Goal: Download file/media: Obtain a digital file from the website

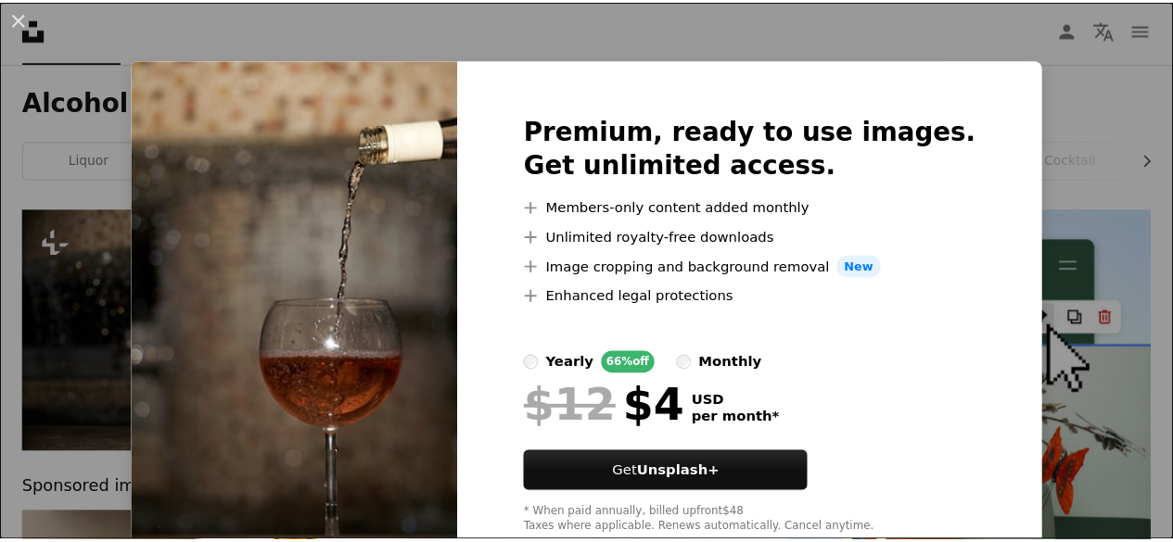
scroll to position [52, 0]
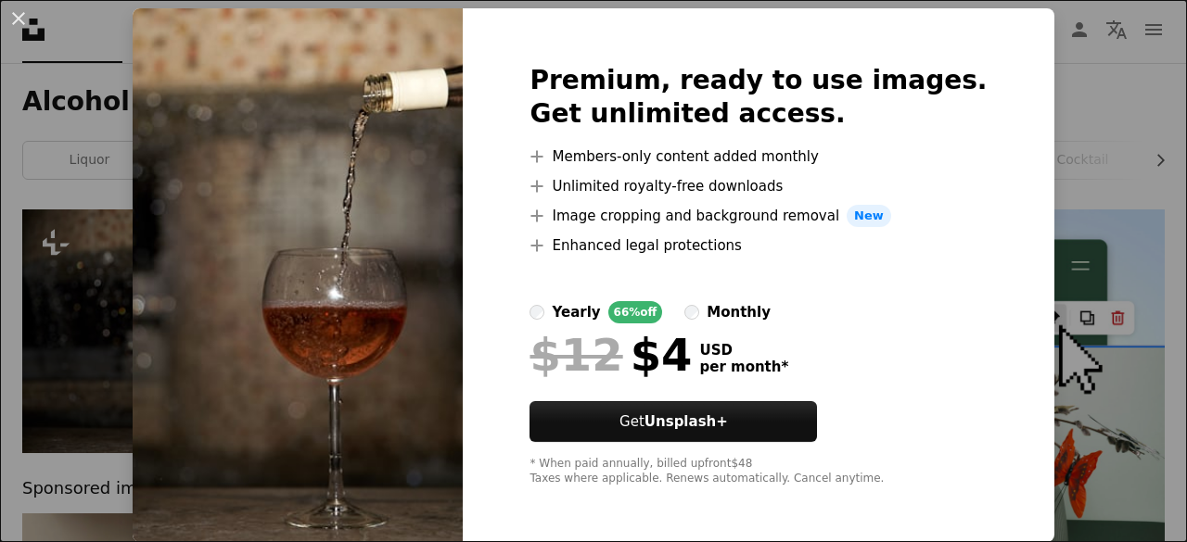
click at [1016, 126] on div "An X shape Premium, ready to use images. Get unlimited access. A plus sign Memb…" at bounding box center [593, 271] width 1187 height 542
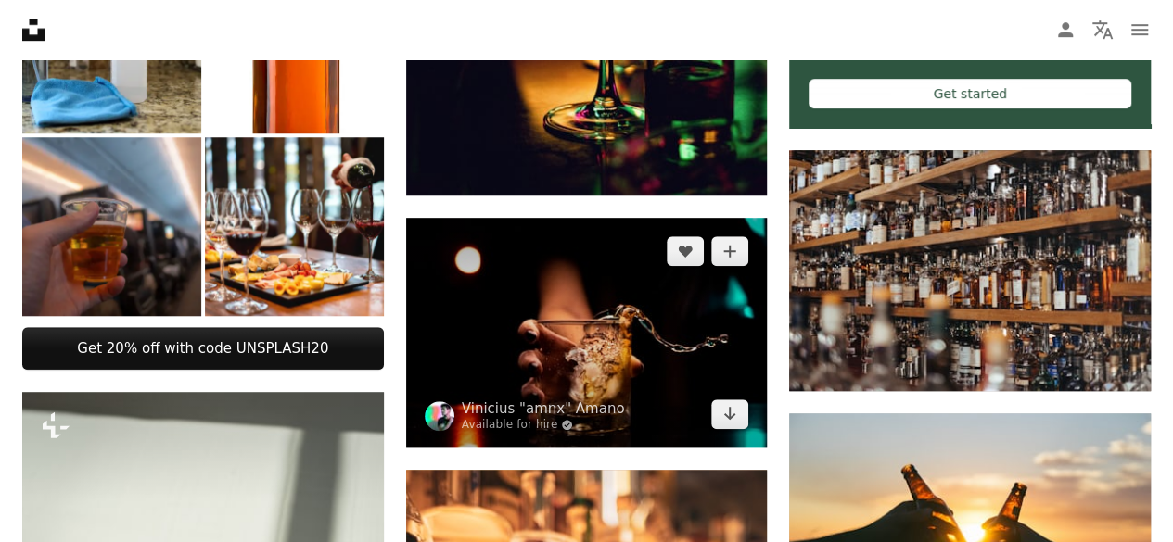
scroll to position [742, 0]
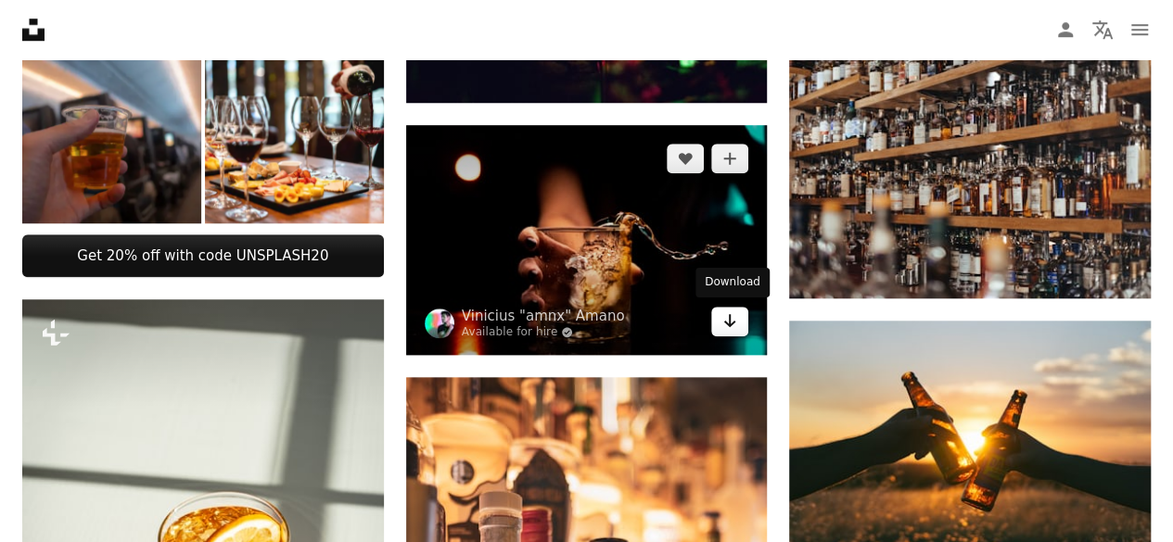
click at [733, 327] on icon "Arrow pointing down" at bounding box center [729, 321] width 15 height 22
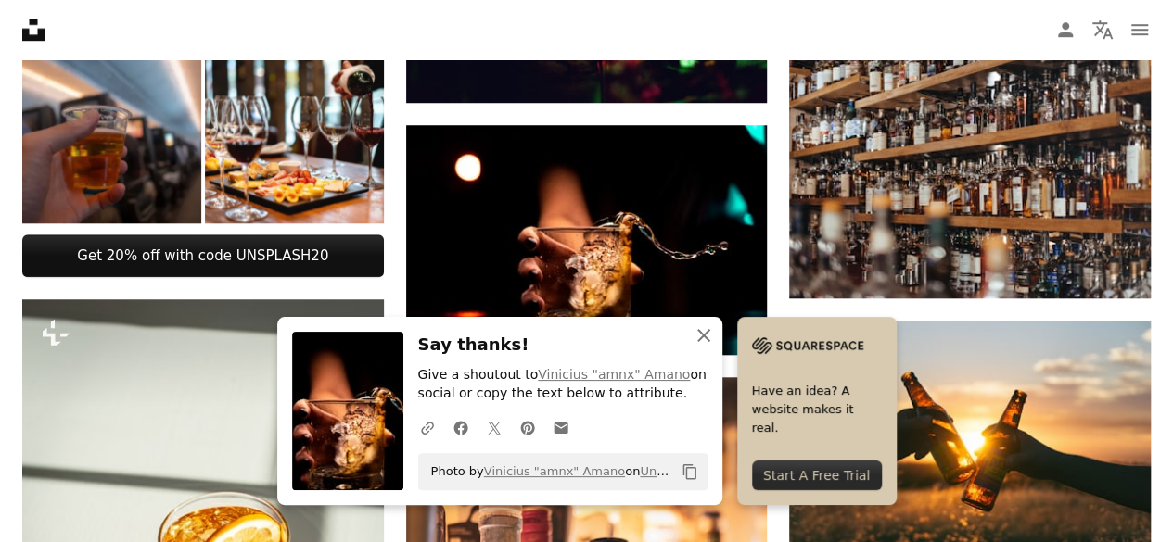
click at [718, 332] on button "An X shape Close" at bounding box center [703, 335] width 37 height 37
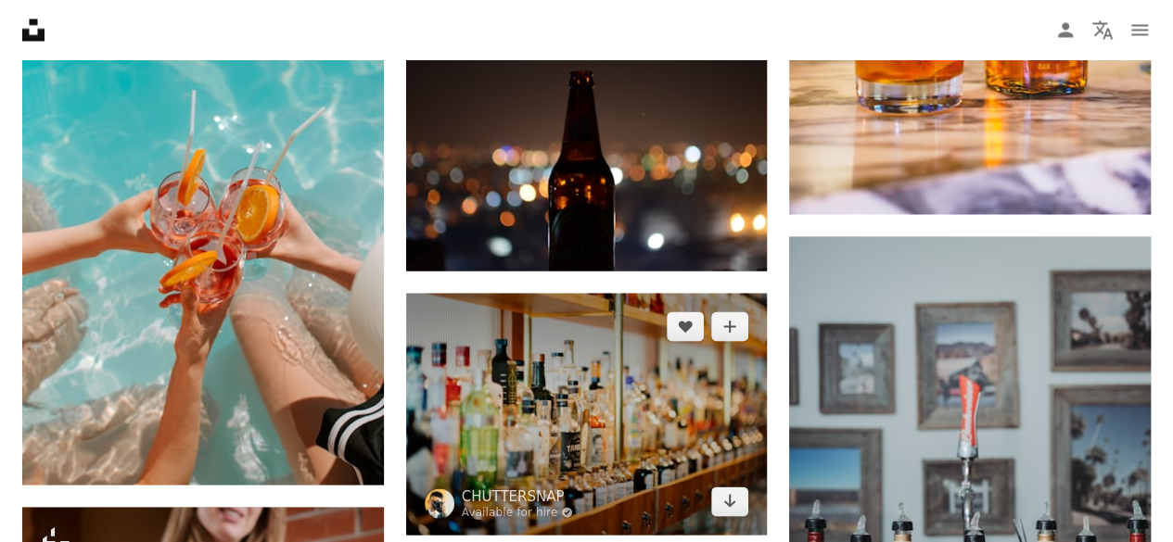
scroll to position [1762, 0]
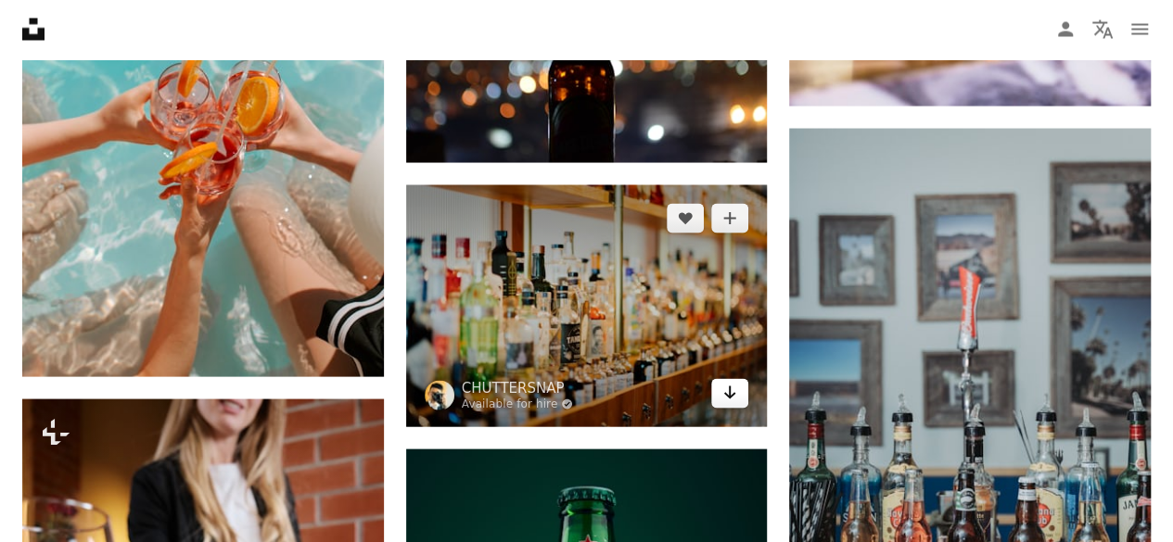
click at [726, 389] on icon "Arrow pointing down" at bounding box center [729, 393] width 15 height 22
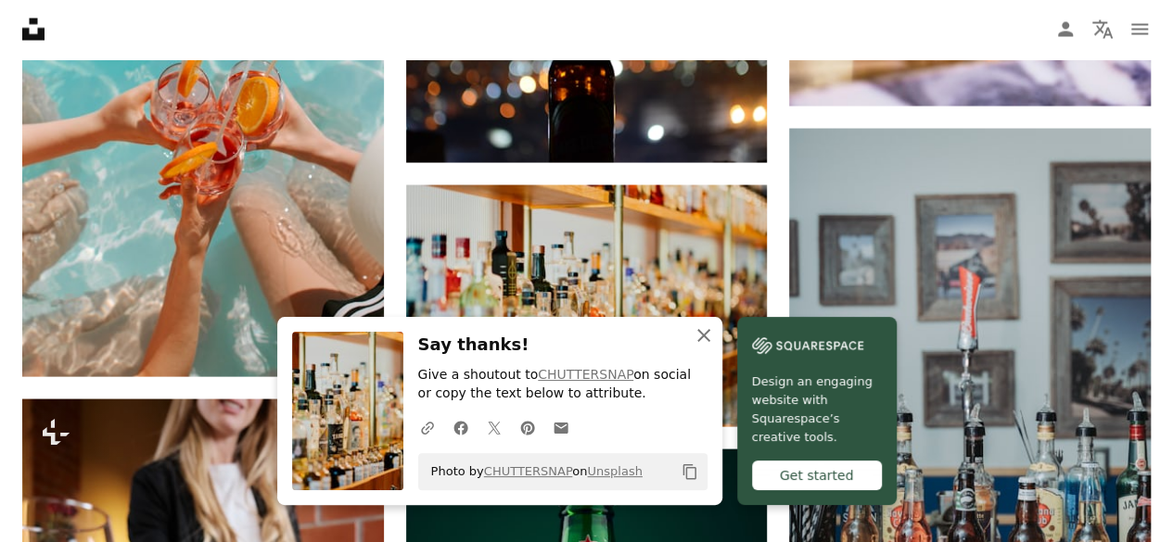
click at [697, 345] on icon "An X shape" at bounding box center [704, 336] width 22 height 22
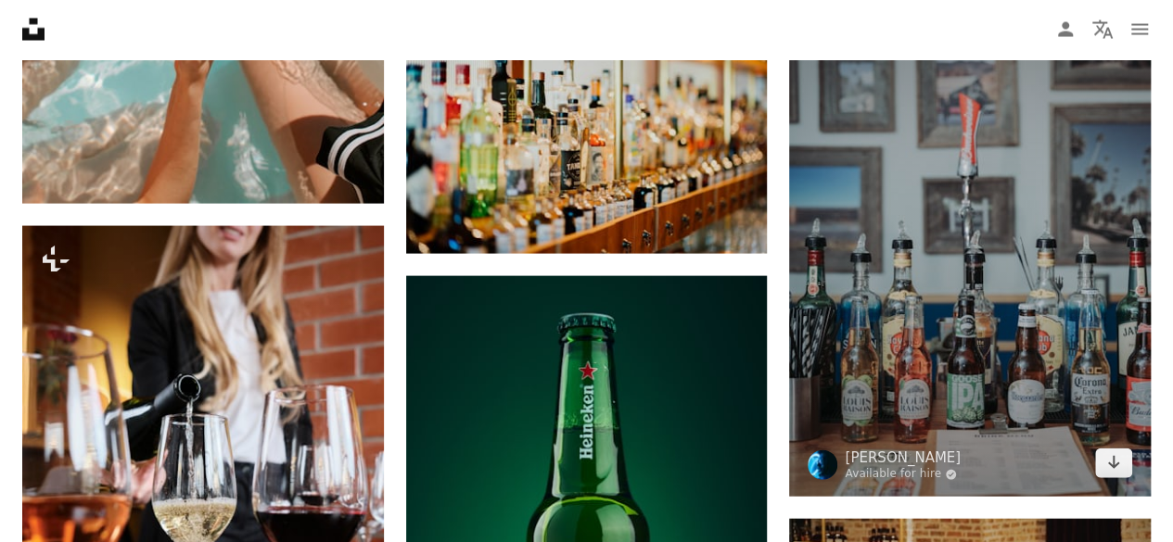
scroll to position [2040, 0]
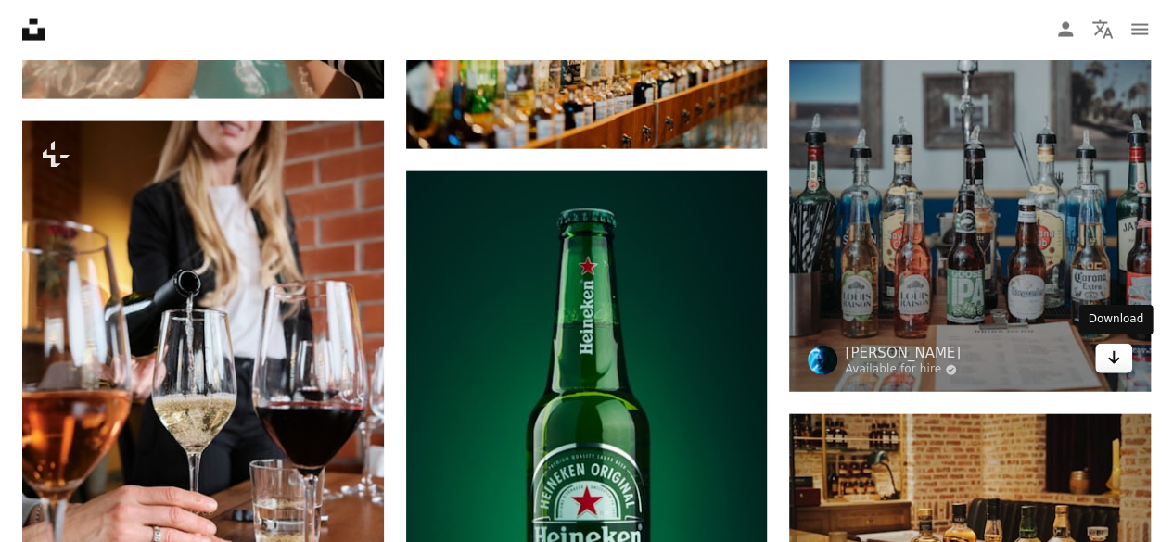
click at [1107, 362] on icon "Arrow pointing down" at bounding box center [1113, 358] width 15 height 22
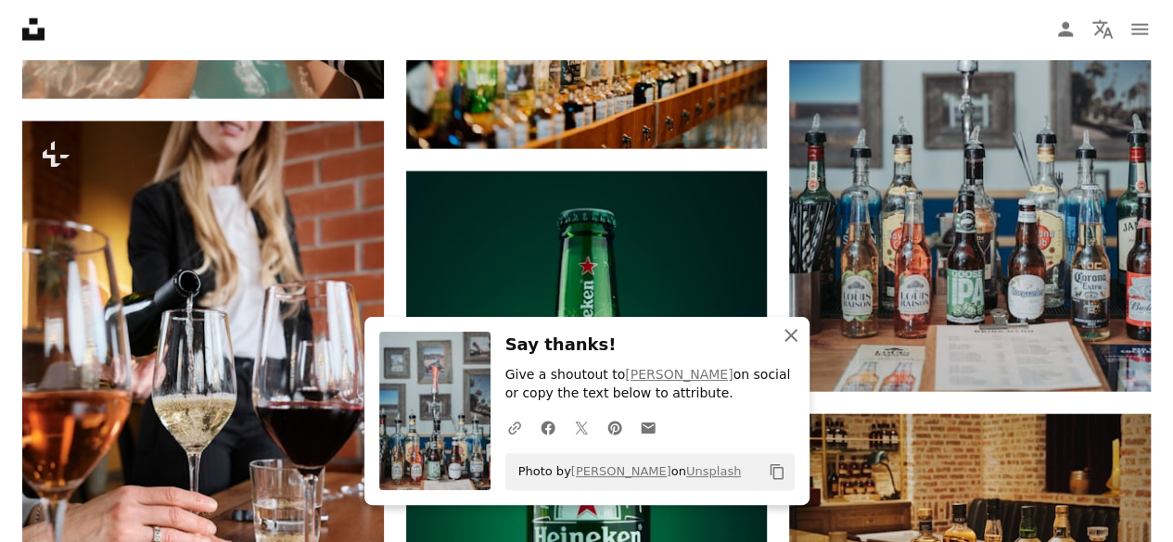
click at [785, 329] on icon "An X shape" at bounding box center [791, 336] width 22 height 22
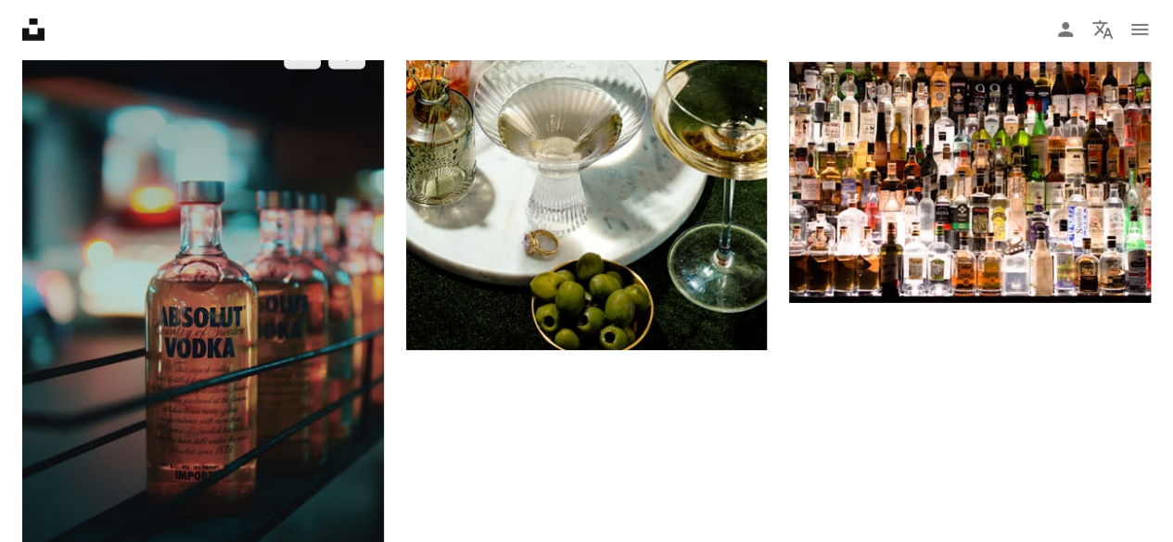
scroll to position [3153, 0]
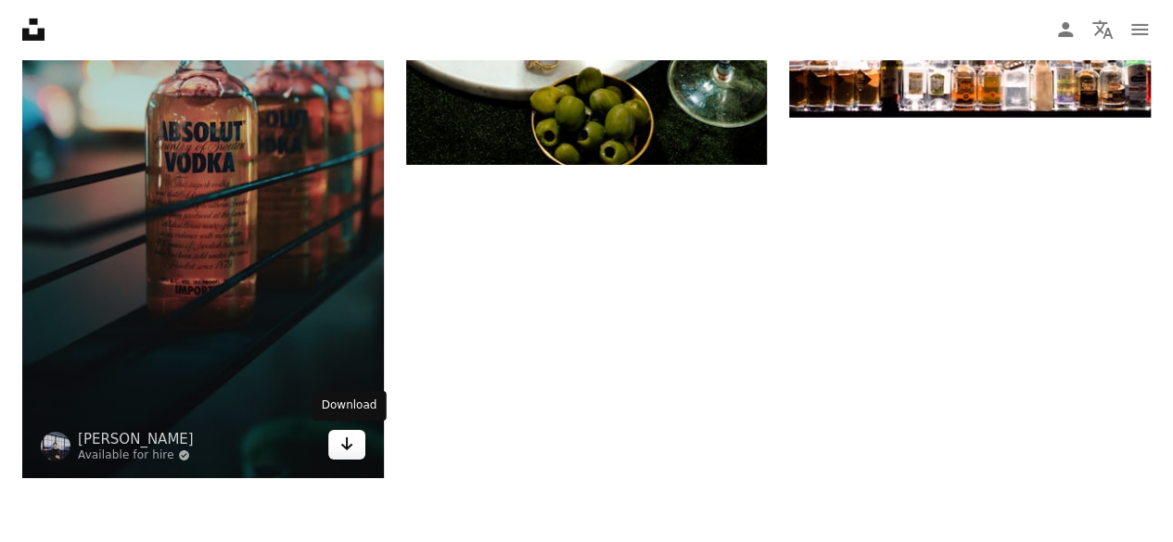
click at [343, 439] on icon "Arrow pointing down" at bounding box center [346, 444] width 15 height 22
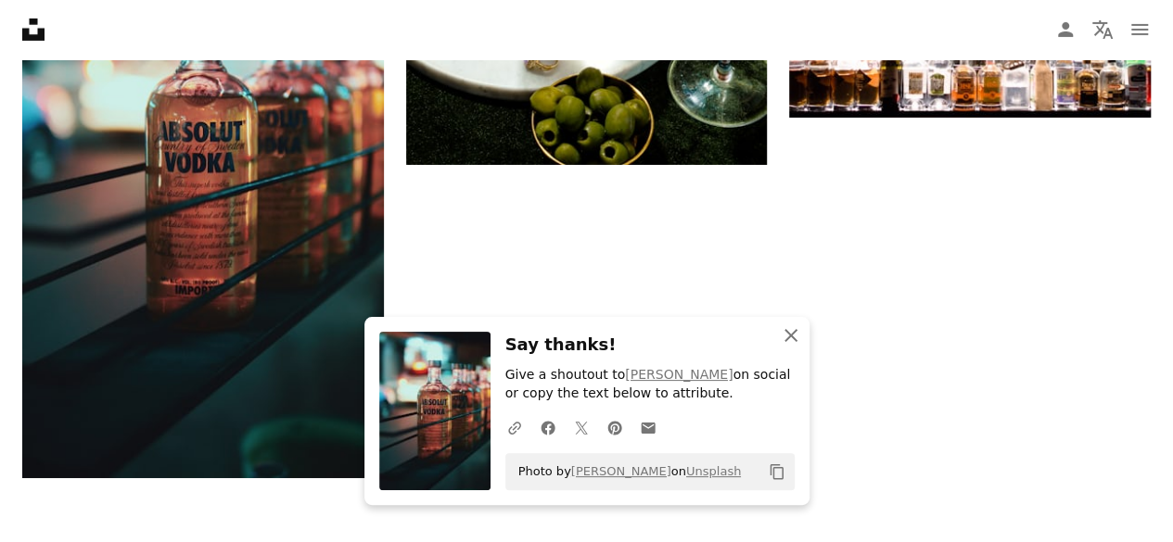
click at [787, 333] on icon "button" at bounding box center [790, 335] width 13 height 13
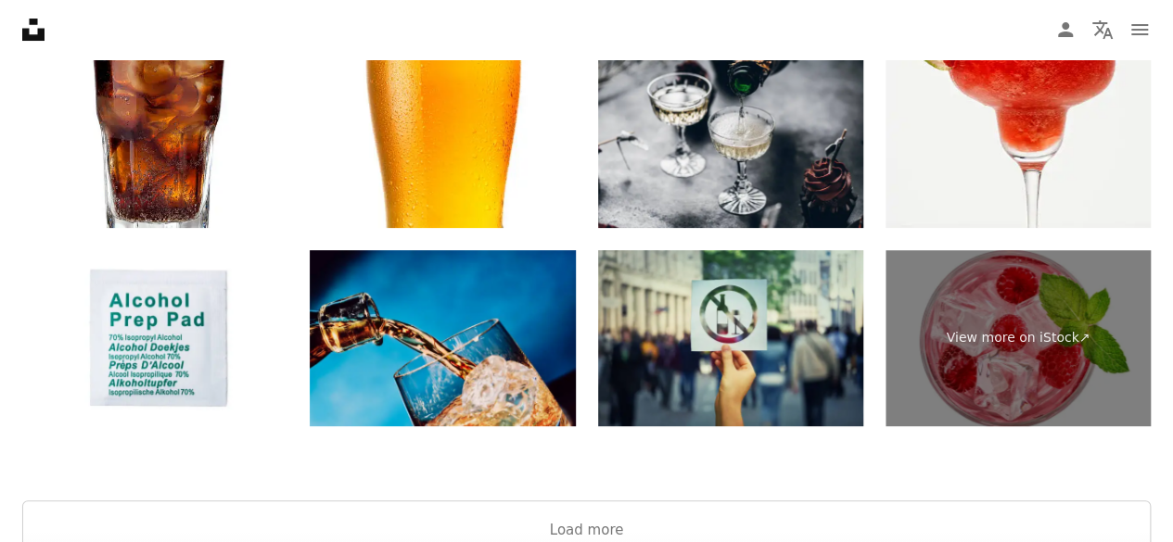
scroll to position [3709, 0]
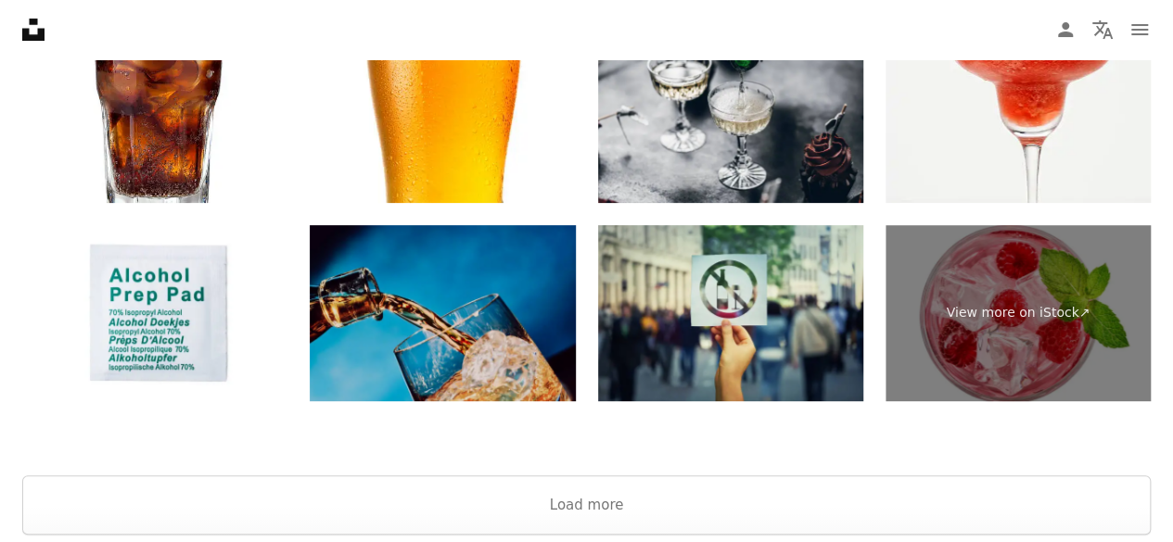
click at [504, 329] on img at bounding box center [442, 313] width 265 height 177
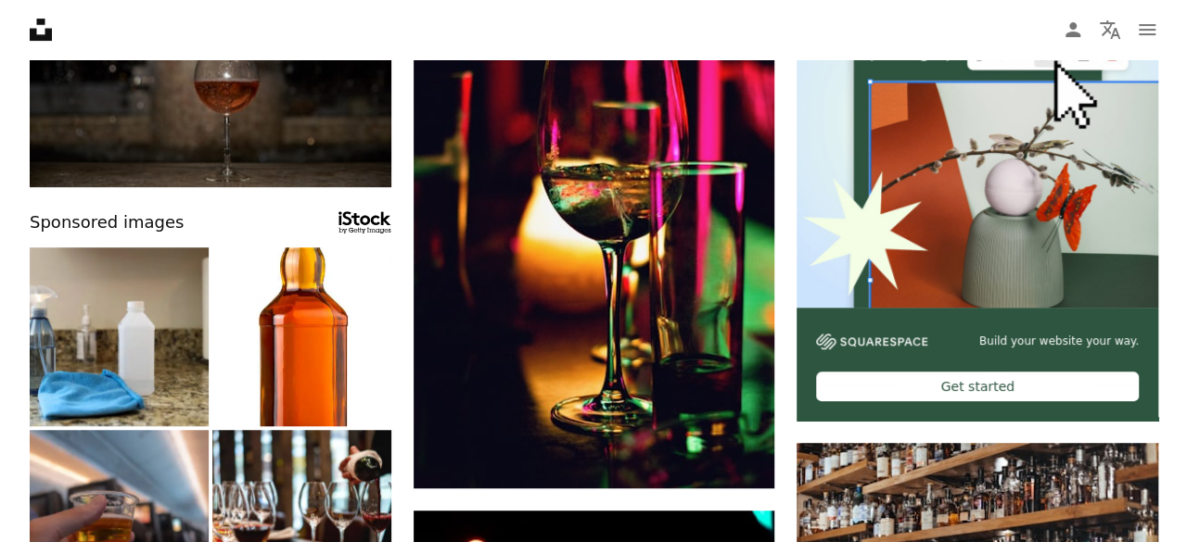
scroll to position [0, 0]
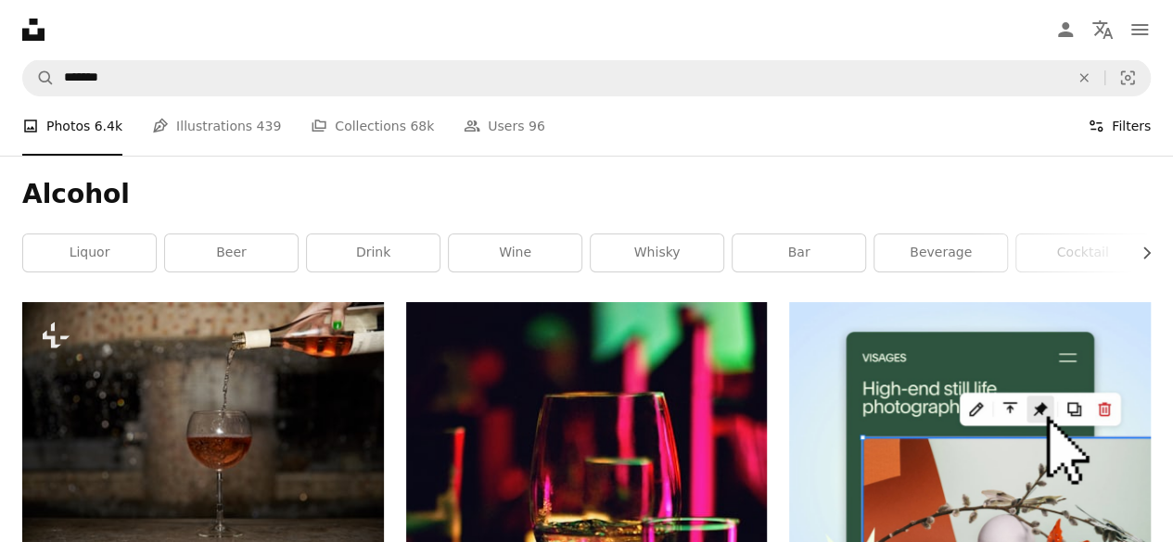
click at [1117, 117] on button "Filters Filters" at bounding box center [1119, 125] width 63 height 59
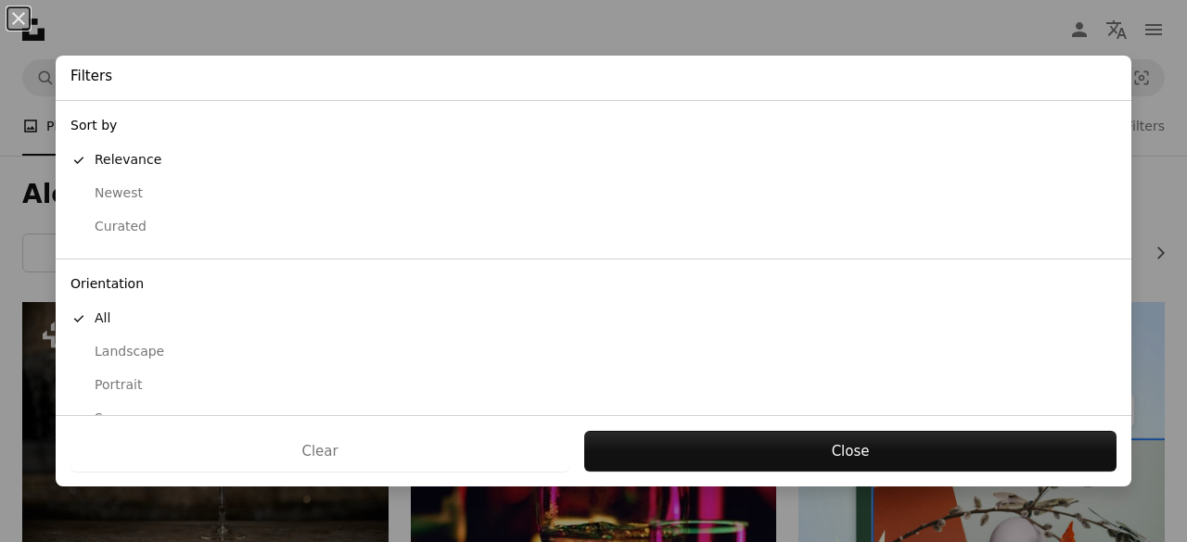
click at [306, 39] on div "An X shape Filters Sort by A checkmark Relevance Newest Curated Orientation A c…" at bounding box center [593, 271] width 1187 height 542
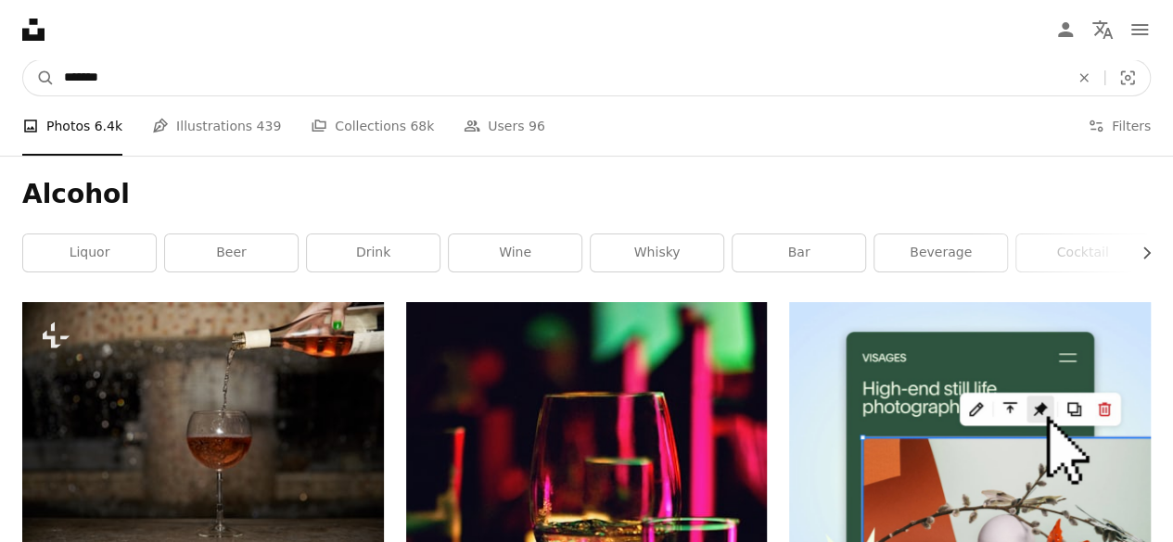
click at [161, 74] on input "*******" at bounding box center [559, 77] width 1009 height 35
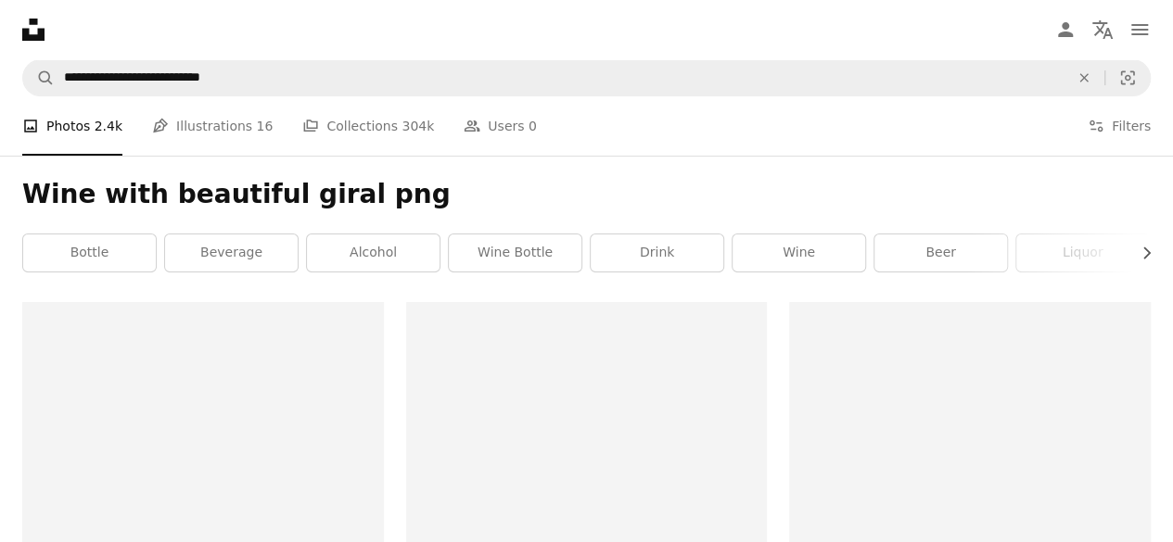
scroll to position [93, 0]
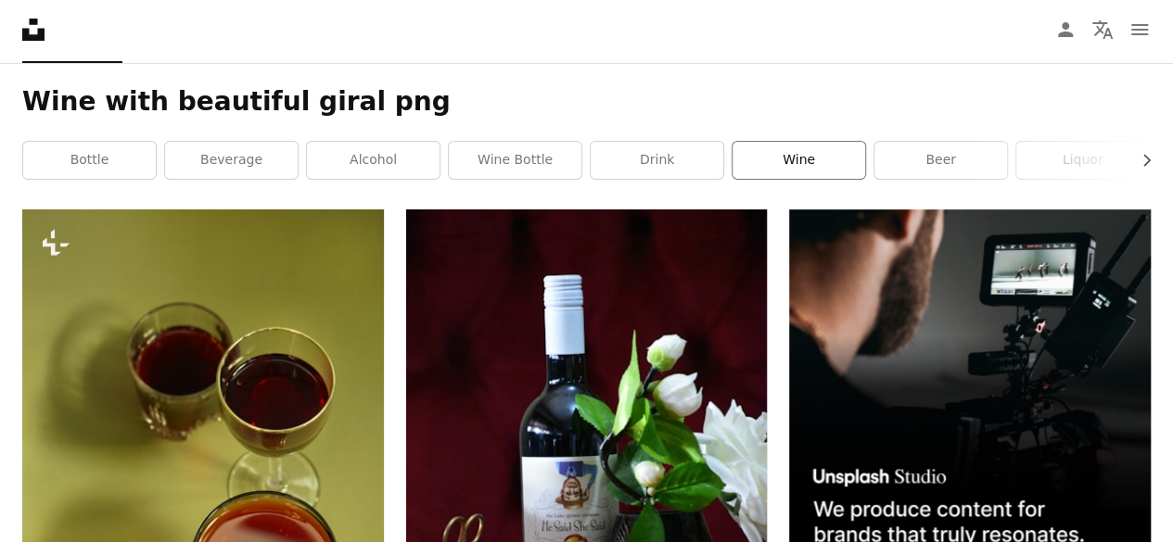
click at [784, 167] on link "wine" at bounding box center [799, 160] width 133 height 37
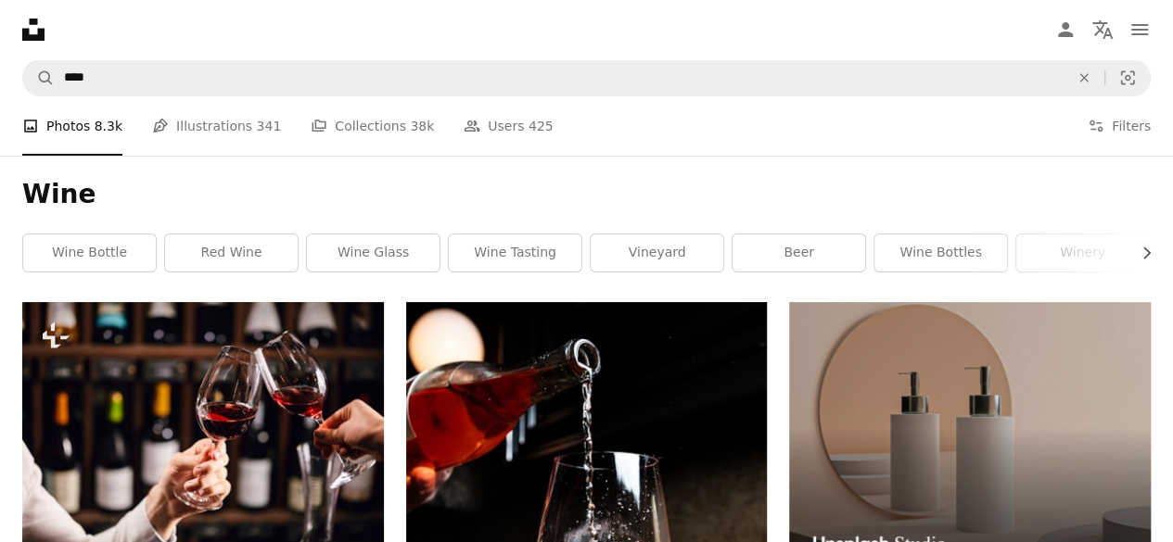
click at [1155, 248] on div "Wine Chevron right wine bottle red wine wine glass wine tasting vineyard beer w…" at bounding box center [586, 229] width 1173 height 147
click at [1145, 248] on icon "Chevron right" at bounding box center [1146, 253] width 19 height 19
click at [1145, 248] on icon "button" at bounding box center [1146, 253] width 7 height 12
click at [1140, 31] on icon "Menu" at bounding box center [1139, 29] width 17 height 11
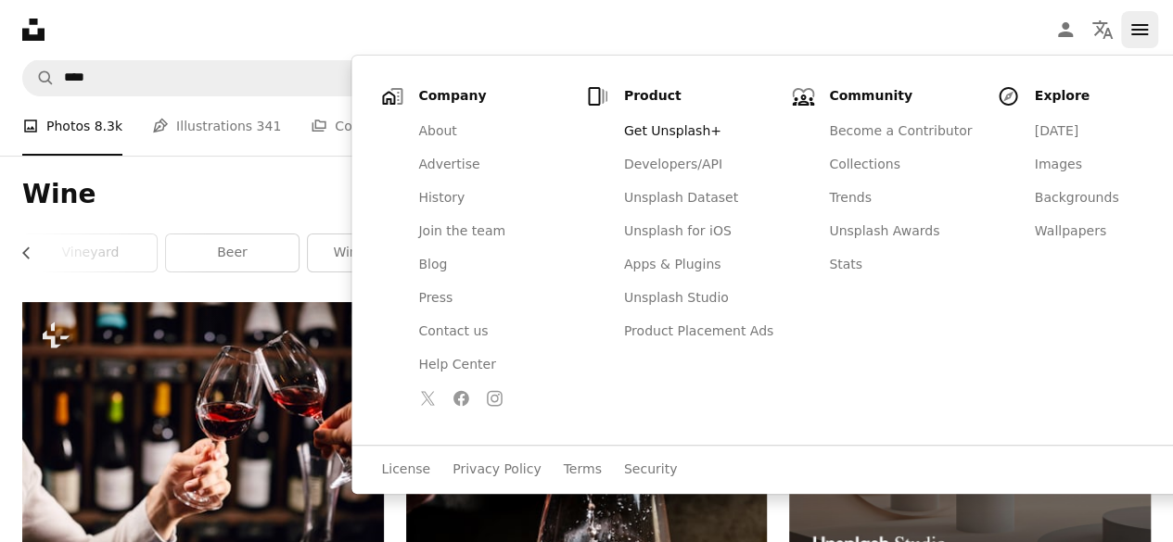
click at [1140, 31] on icon "Menu" at bounding box center [1139, 29] width 17 height 11
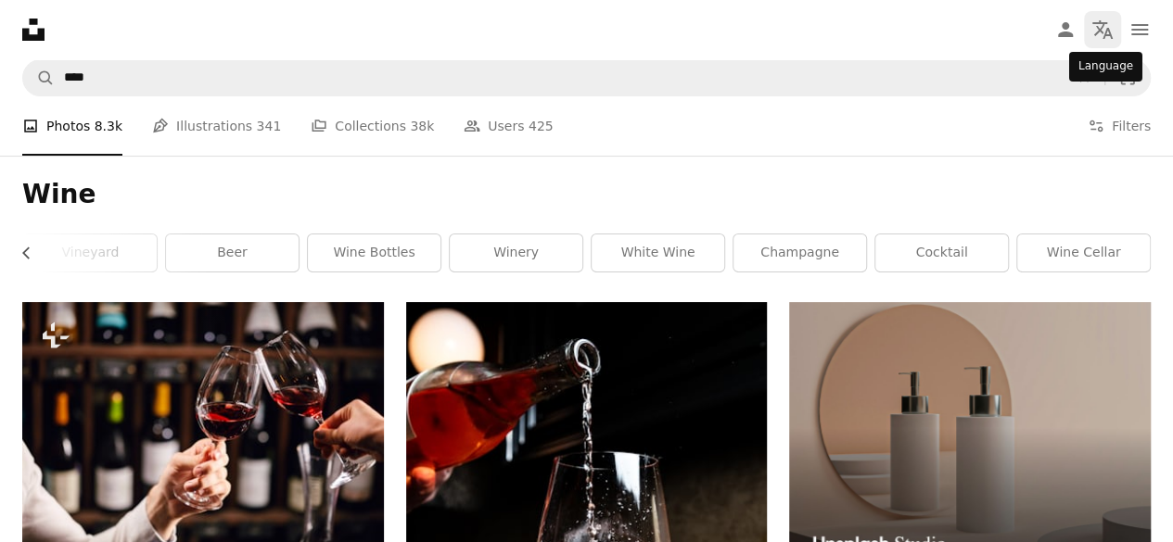
click at [1105, 38] on icon "Localization icon" at bounding box center [1102, 30] width 22 height 22
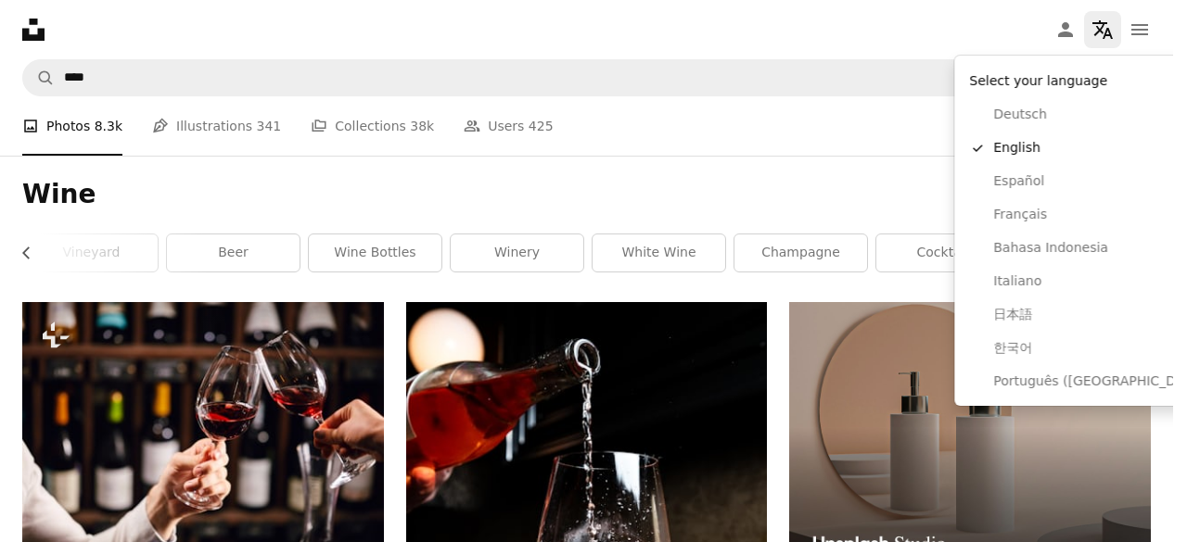
click at [1105, 38] on icon "Localization icon" at bounding box center [1102, 30] width 22 height 22
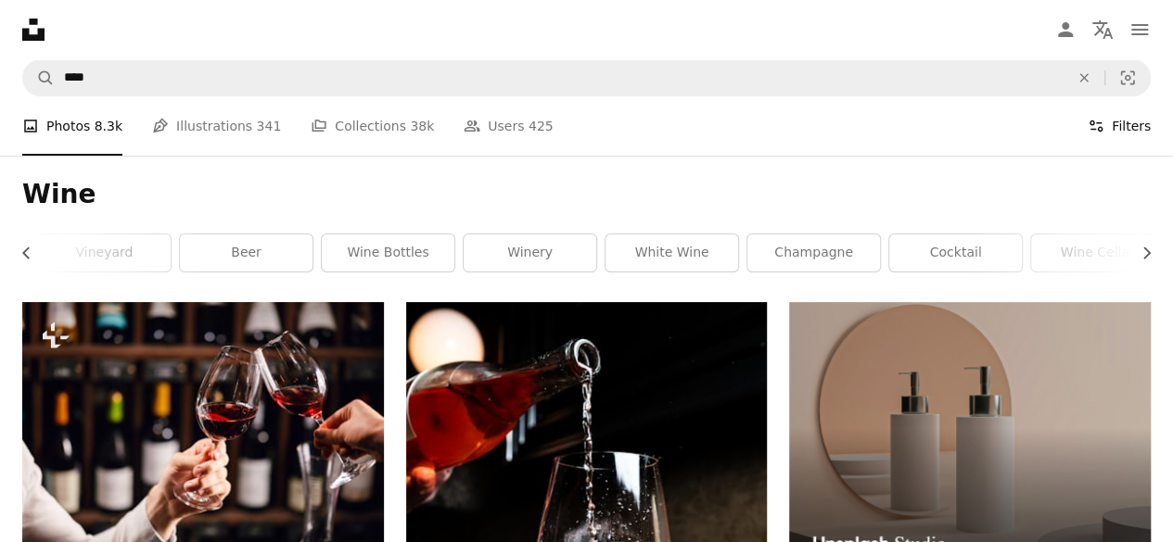
click at [1120, 128] on button "Filters Filters" at bounding box center [1119, 125] width 63 height 59
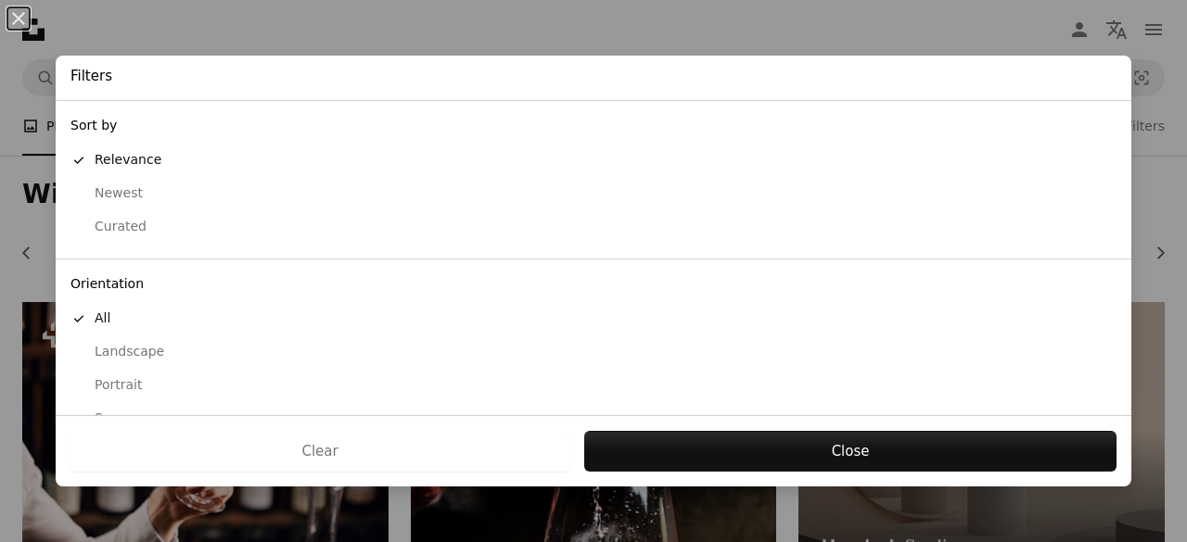
click at [973, 45] on div "An X shape Filters Sort by A checkmark Relevance Newest Curated Orientation A c…" at bounding box center [593, 271] width 1187 height 542
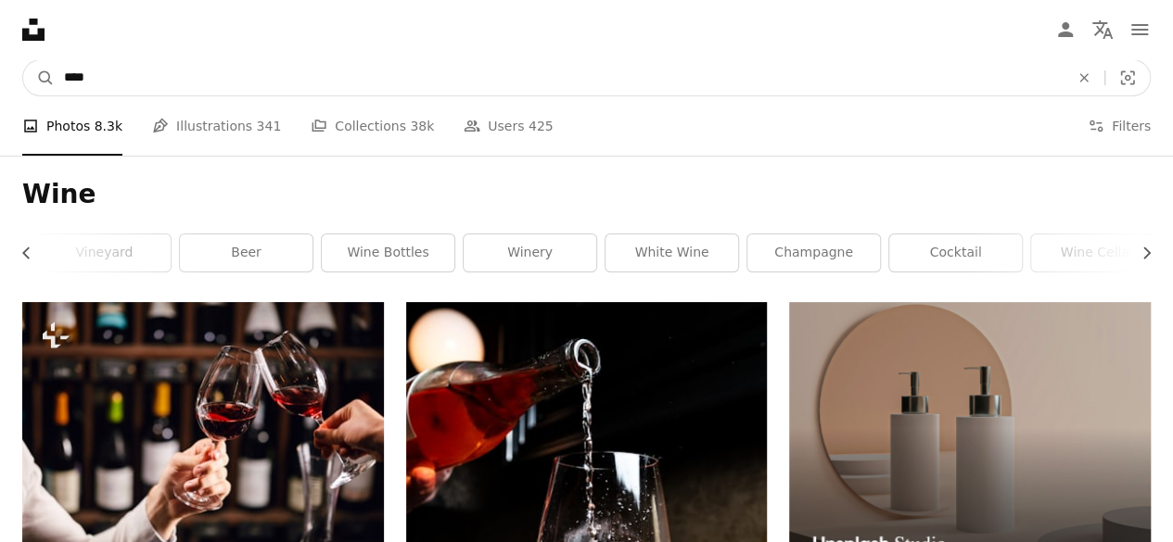
click at [274, 83] on input "****" at bounding box center [559, 77] width 1009 height 35
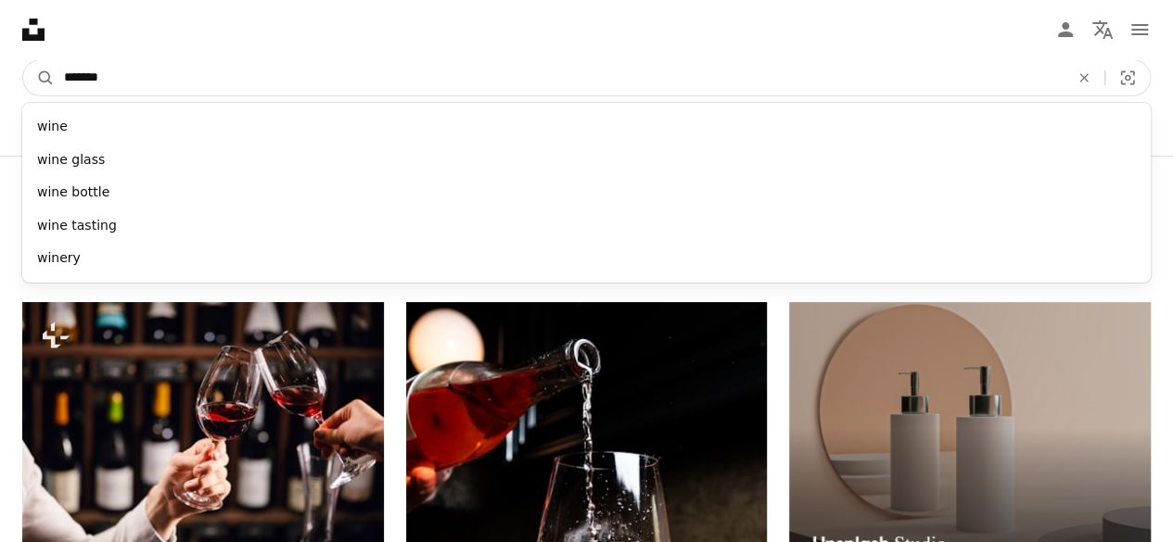
type input "********"
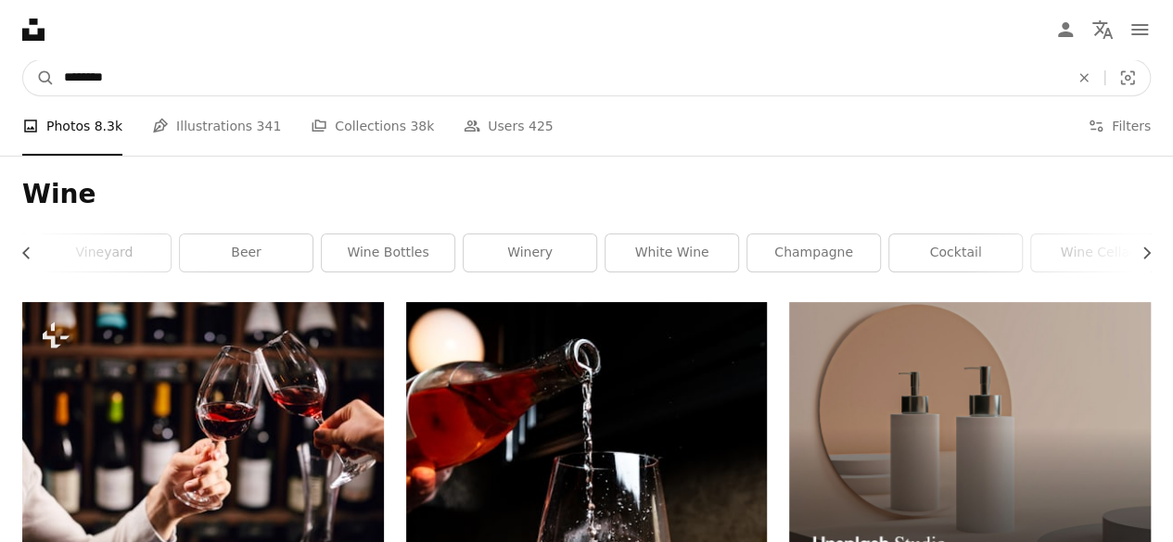
click button "A magnifying glass" at bounding box center [39, 77] width 32 height 35
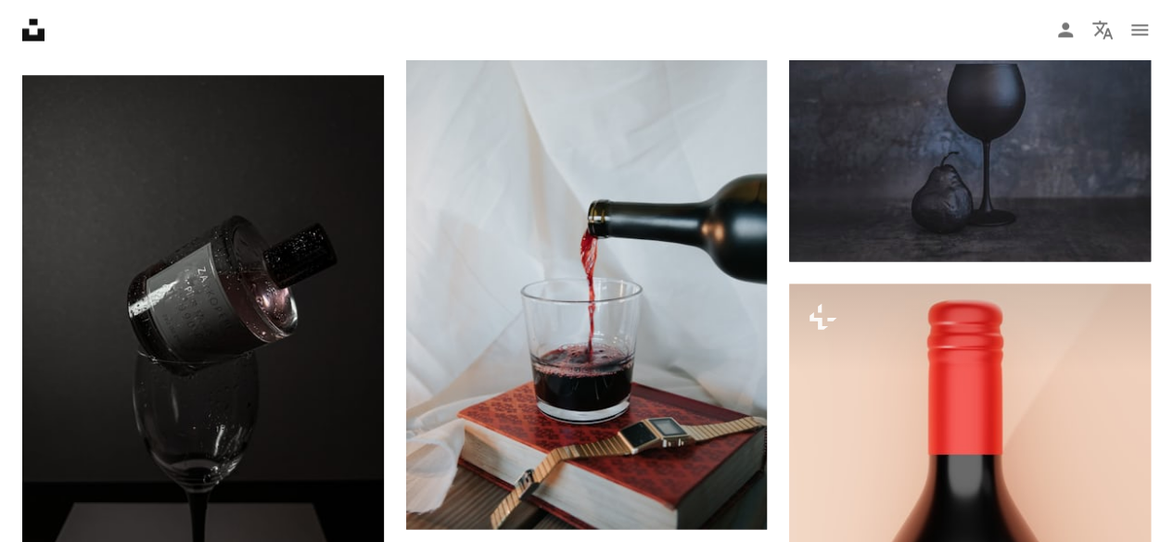
scroll to position [1205, 0]
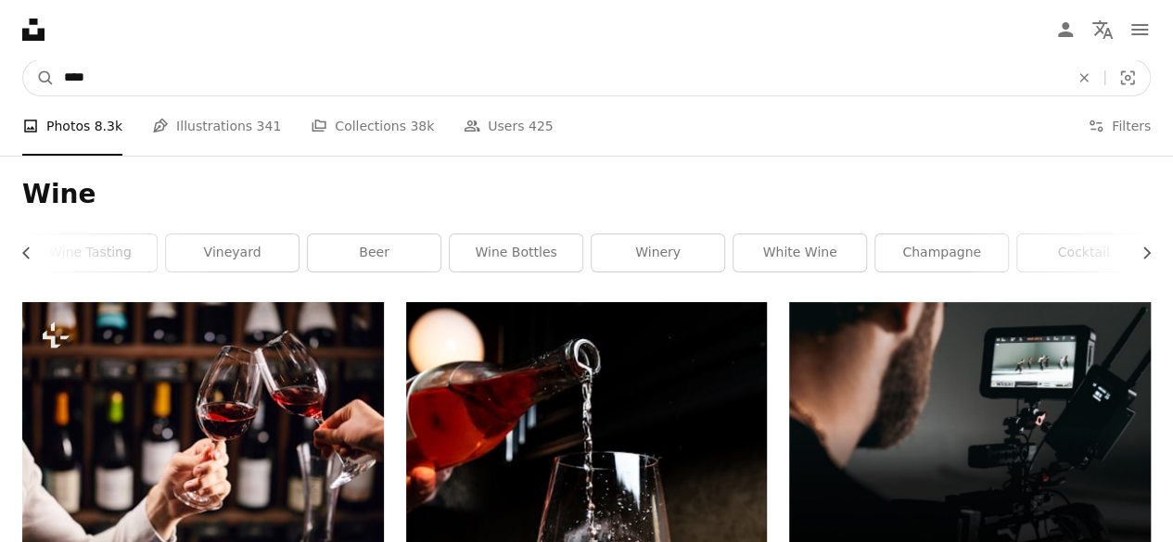
drag, startPoint x: 158, startPoint y: 81, endPoint x: 0, endPoint y: 90, distance: 157.9
click at [0, 90] on nav "A magnifying glass **** An X shape Visual search Filters Get Unsplash+ Log in S…" at bounding box center [586, 77] width 1173 height 59
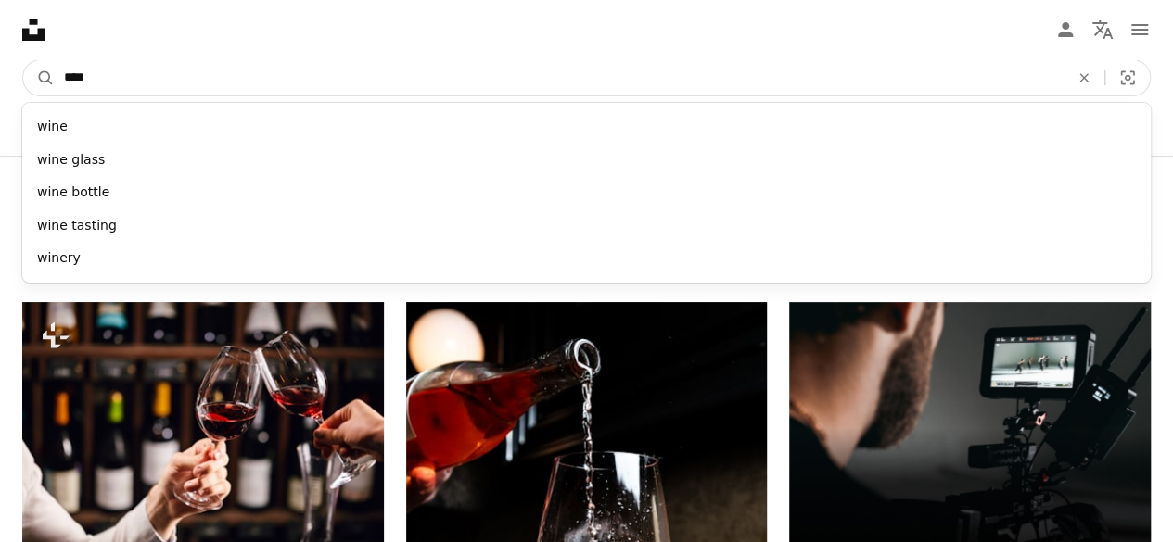
paste input "Find visuals sitewide"
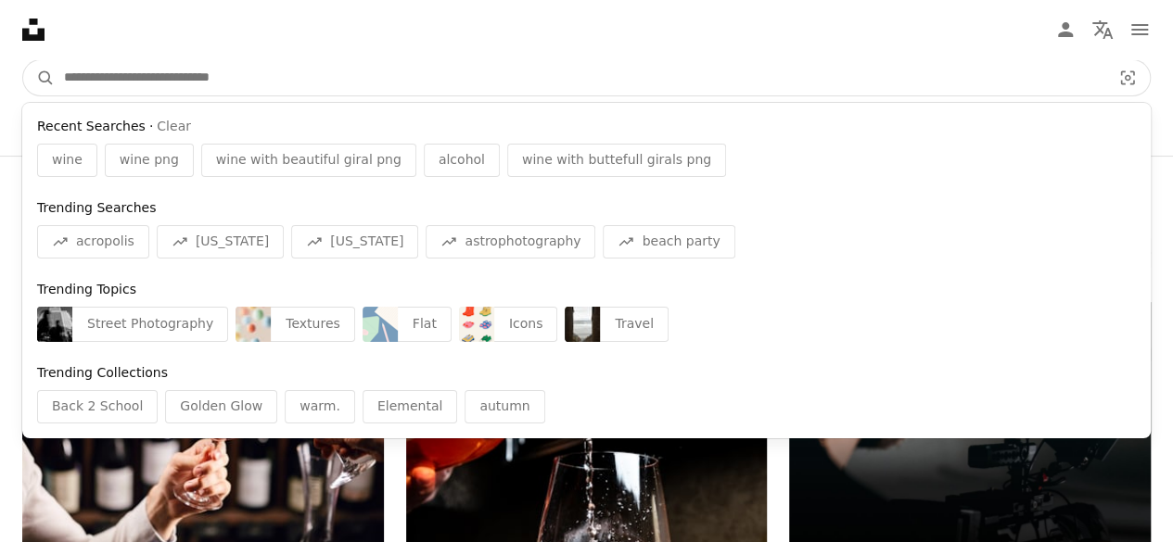
click at [193, 79] on input "Find visuals sitewide" at bounding box center [580, 77] width 1051 height 35
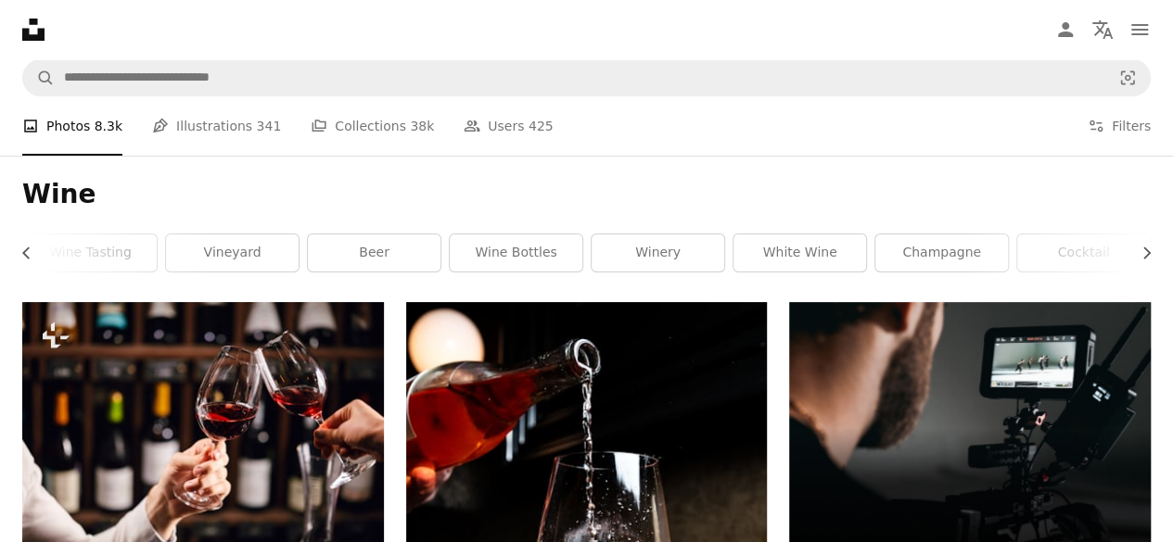
click at [38, 38] on icon at bounding box center [33, 30] width 22 height 22
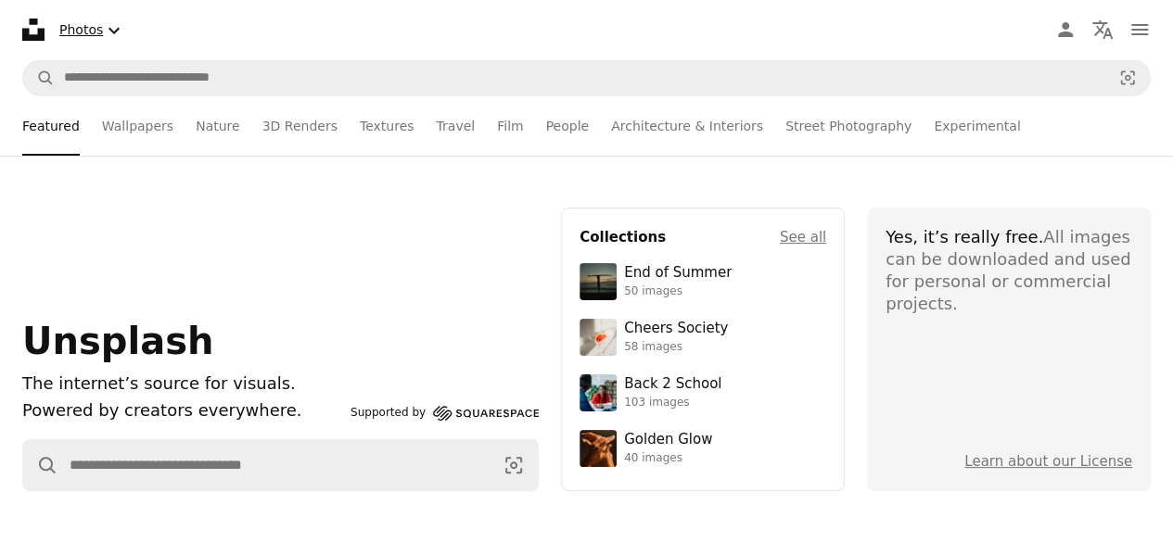
click at [110, 25] on icon "Chevron down" at bounding box center [114, 30] width 22 height 22
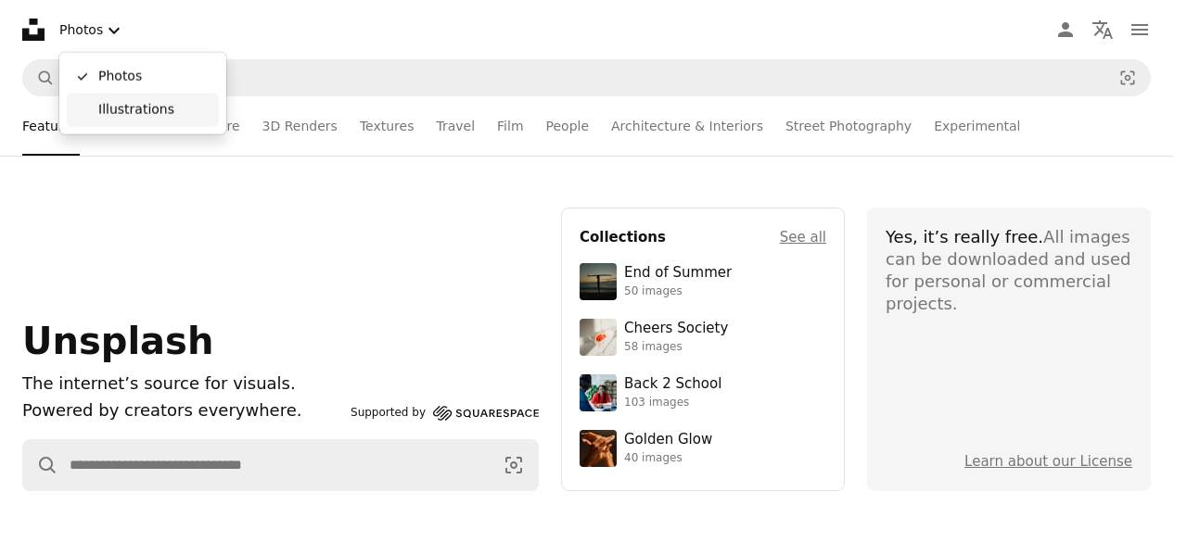
click at [128, 102] on span "Illustrations" at bounding box center [154, 110] width 113 height 19
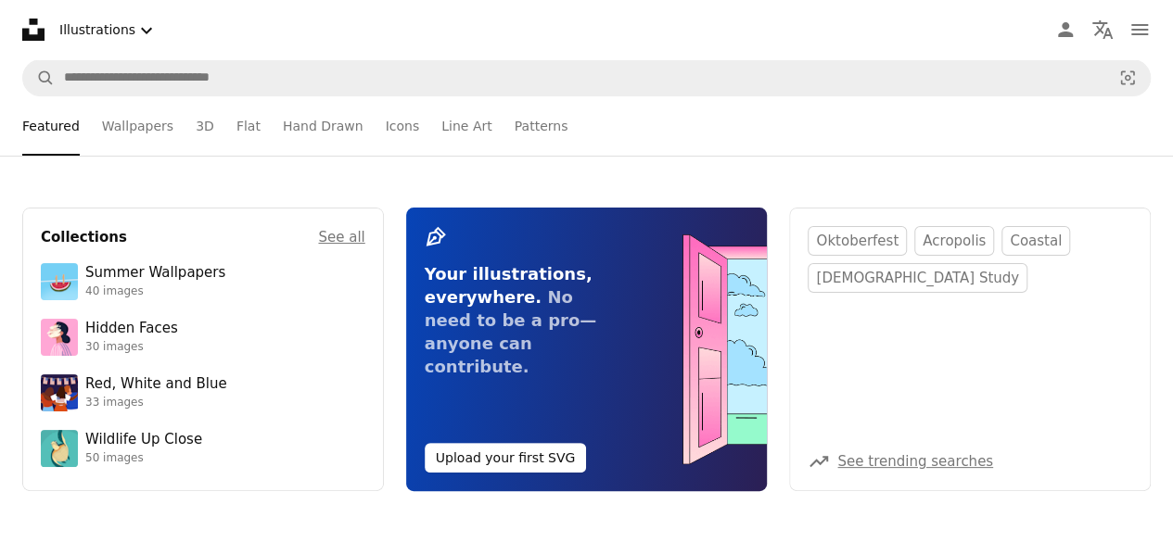
click at [248, 125] on ul "Featured Wallpapers 3D Flat Hand Drawn Icons Line Art Patterns" at bounding box center [586, 125] width 1128 height 59
click at [291, 127] on link "Hand Drawn" at bounding box center [323, 125] width 81 height 59
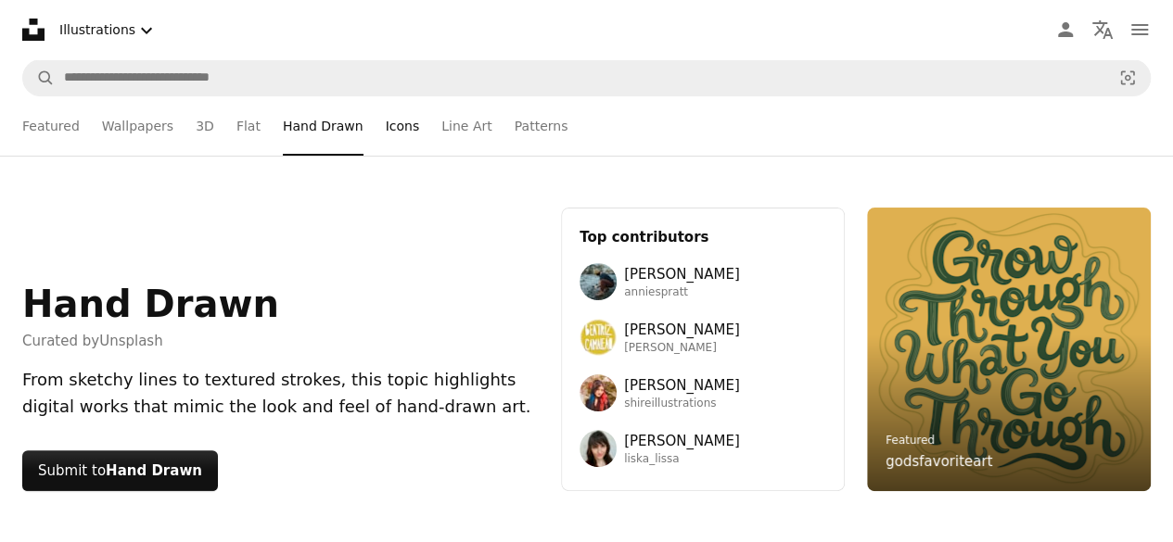
click at [386, 126] on link "Icons" at bounding box center [403, 125] width 34 height 59
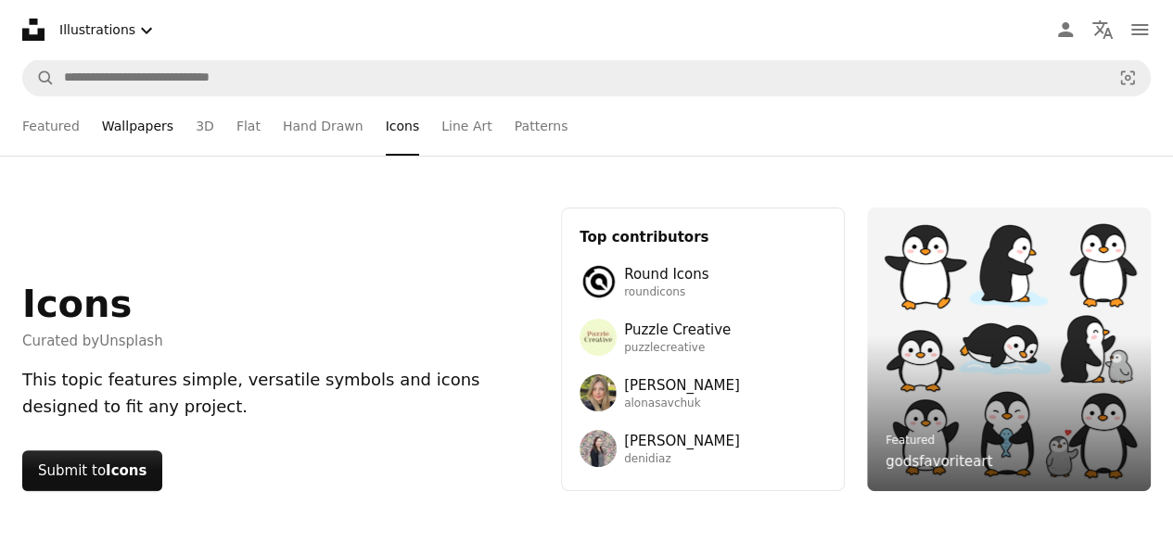
click at [147, 126] on link "Wallpapers" at bounding box center [137, 125] width 71 height 59
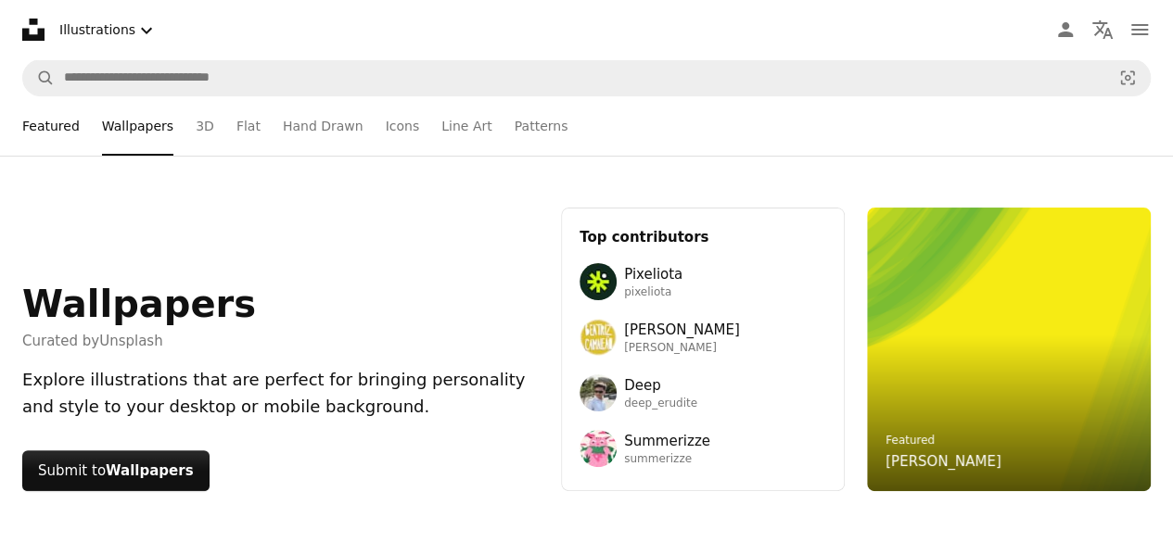
click at [28, 121] on link "Featured" at bounding box center [50, 125] width 57 height 59
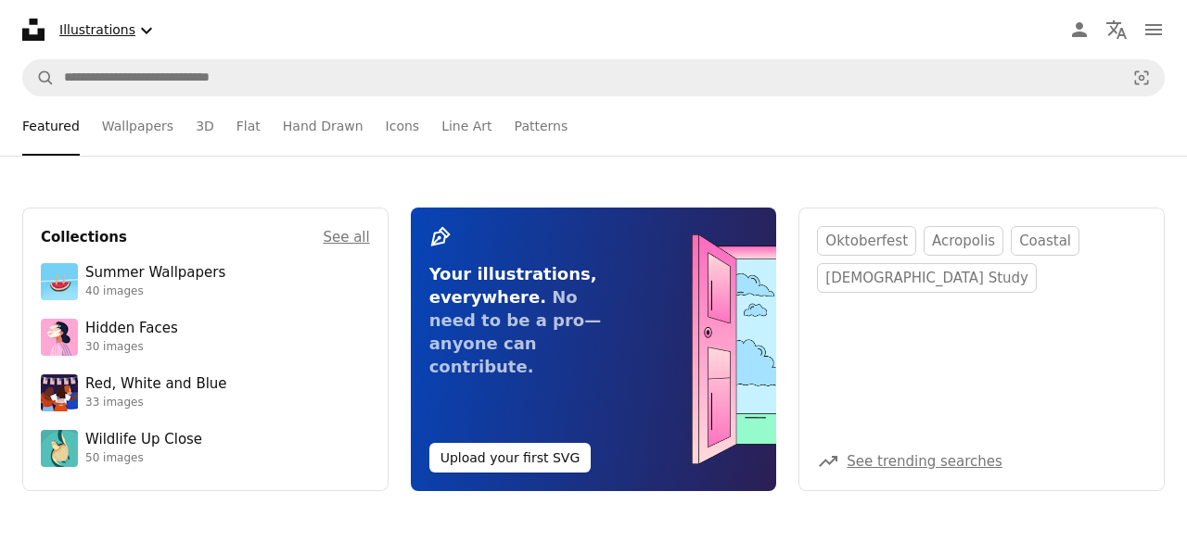
click at [121, 31] on button "Illustrations Chevron down" at bounding box center [108, 30] width 113 height 38
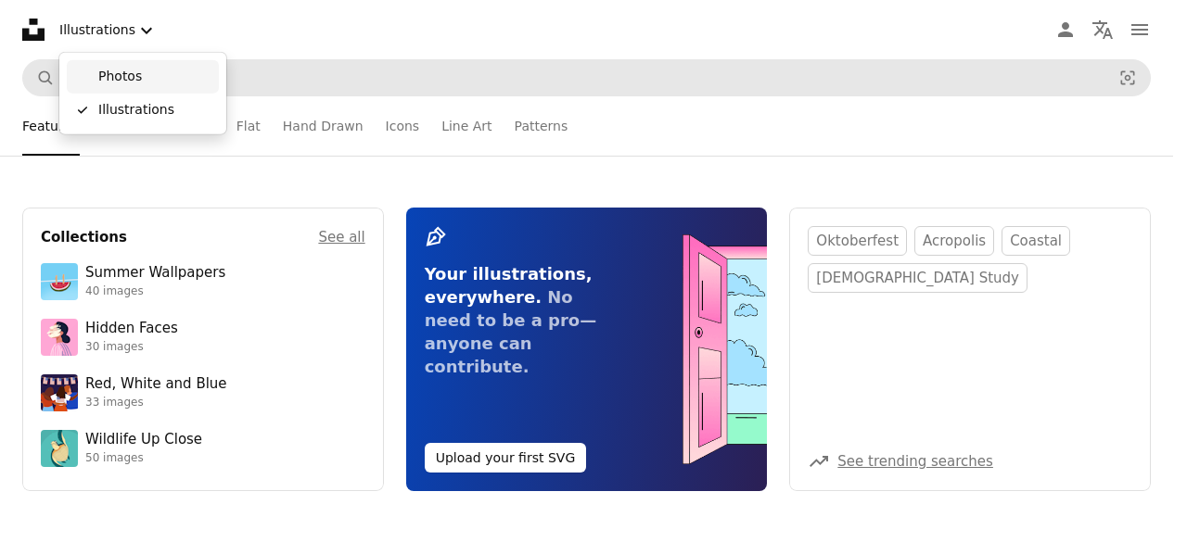
click at [122, 71] on span "Photos" at bounding box center [154, 77] width 113 height 19
